Goal: Find specific page/section: Find specific page/section

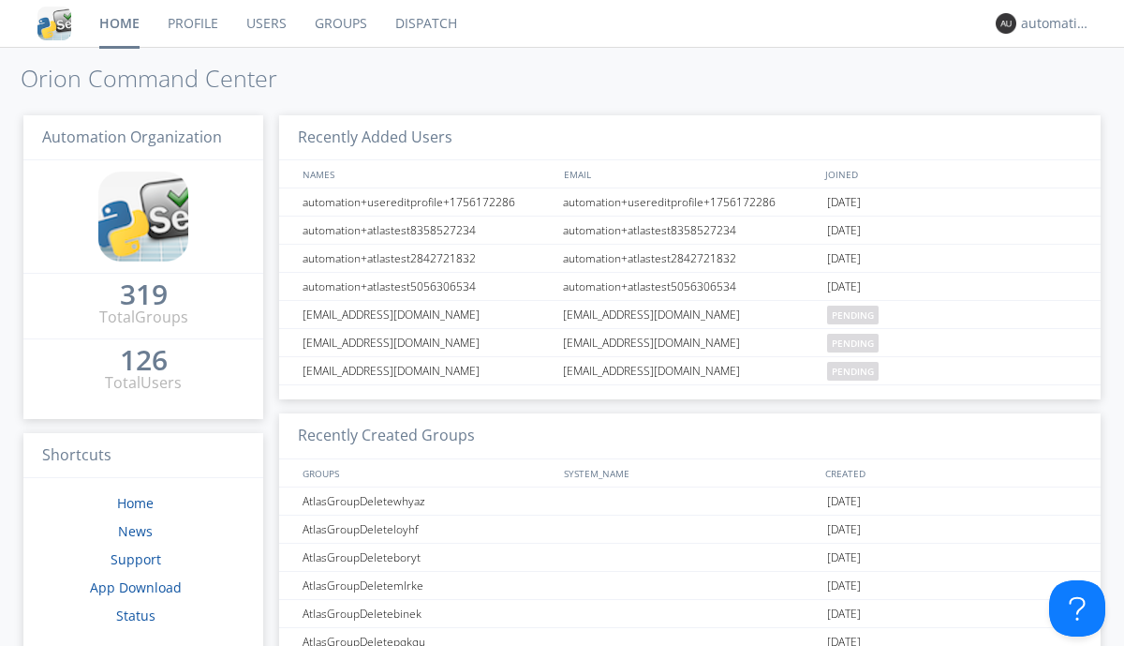
click at [424, 23] on link "Dispatch" at bounding box center [426, 23] width 90 height 47
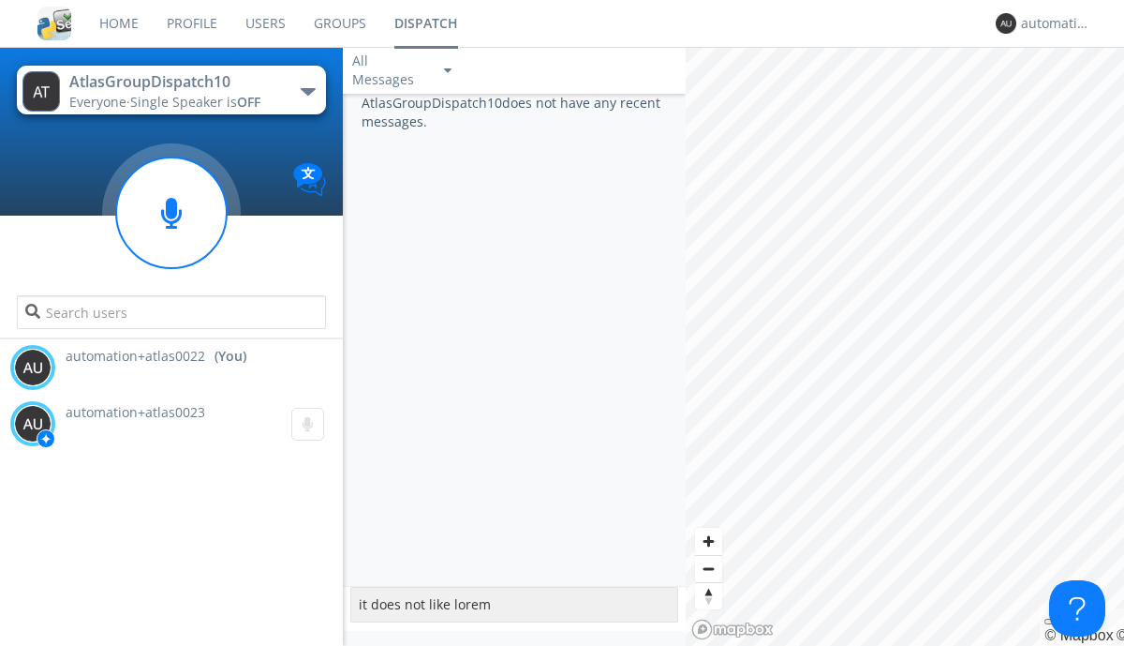
type textarea "it does not like lorem"
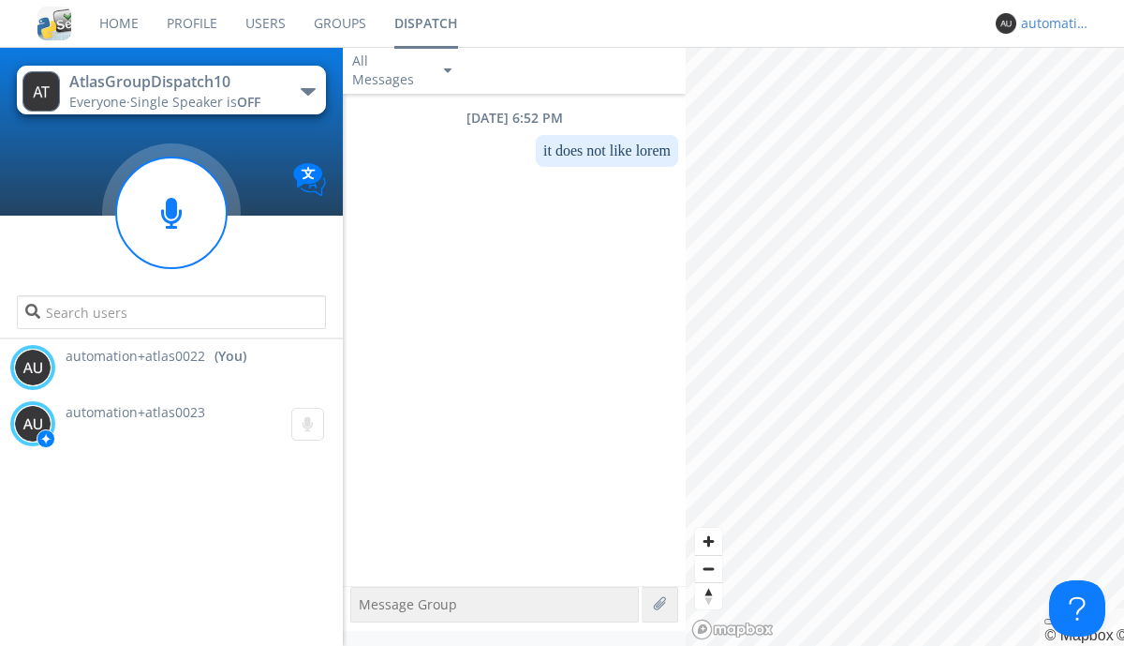
click at [1051, 23] on div "automation+atlas0022" at bounding box center [1056, 23] width 70 height 19
